Goal: Transaction & Acquisition: Book appointment/travel/reservation

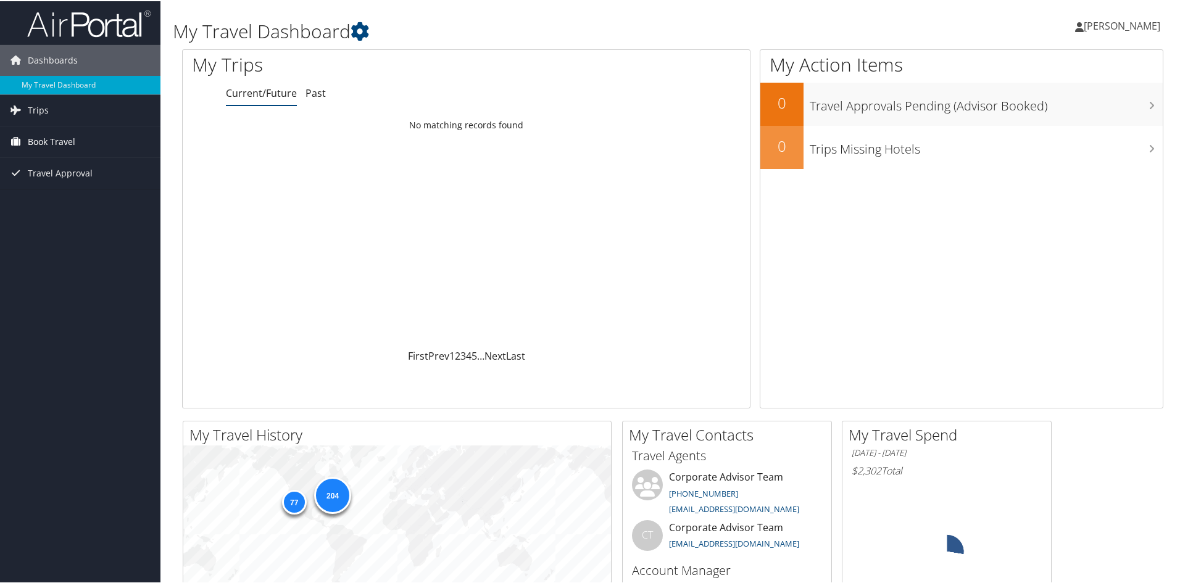
click at [49, 141] on span "Book Travel" at bounding box center [52, 140] width 48 height 31
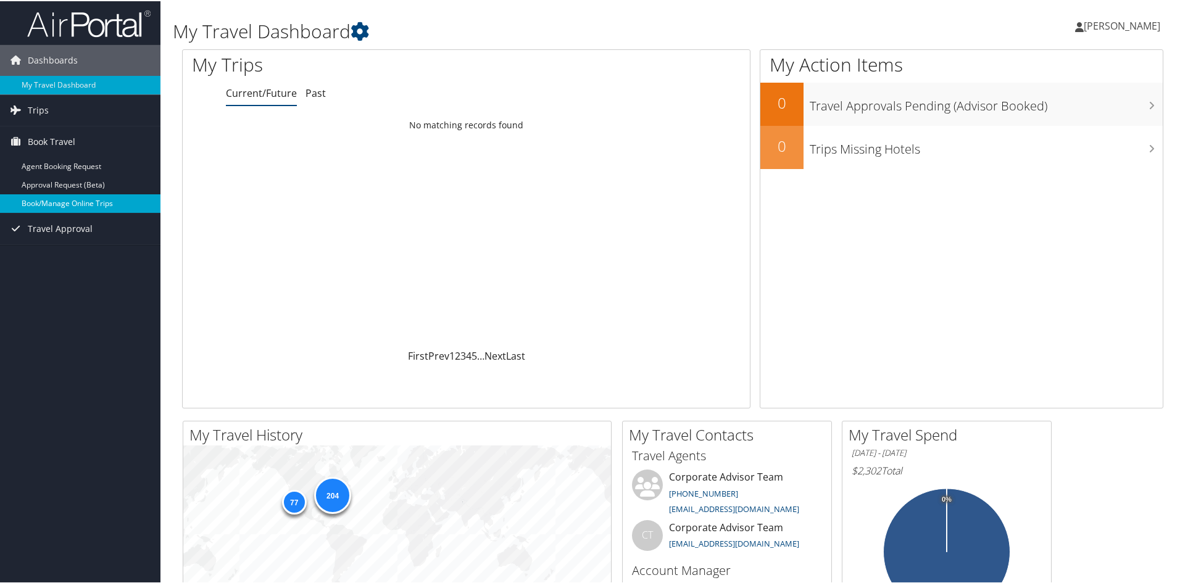
click at [61, 204] on link "Book/Manage Online Trips" at bounding box center [80, 202] width 160 height 19
click at [59, 144] on span "Book Travel" at bounding box center [52, 140] width 48 height 31
click at [67, 196] on link "Book/Manage Online Trips" at bounding box center [80, 202] width 160 height 19
